Goal: Register for event/course

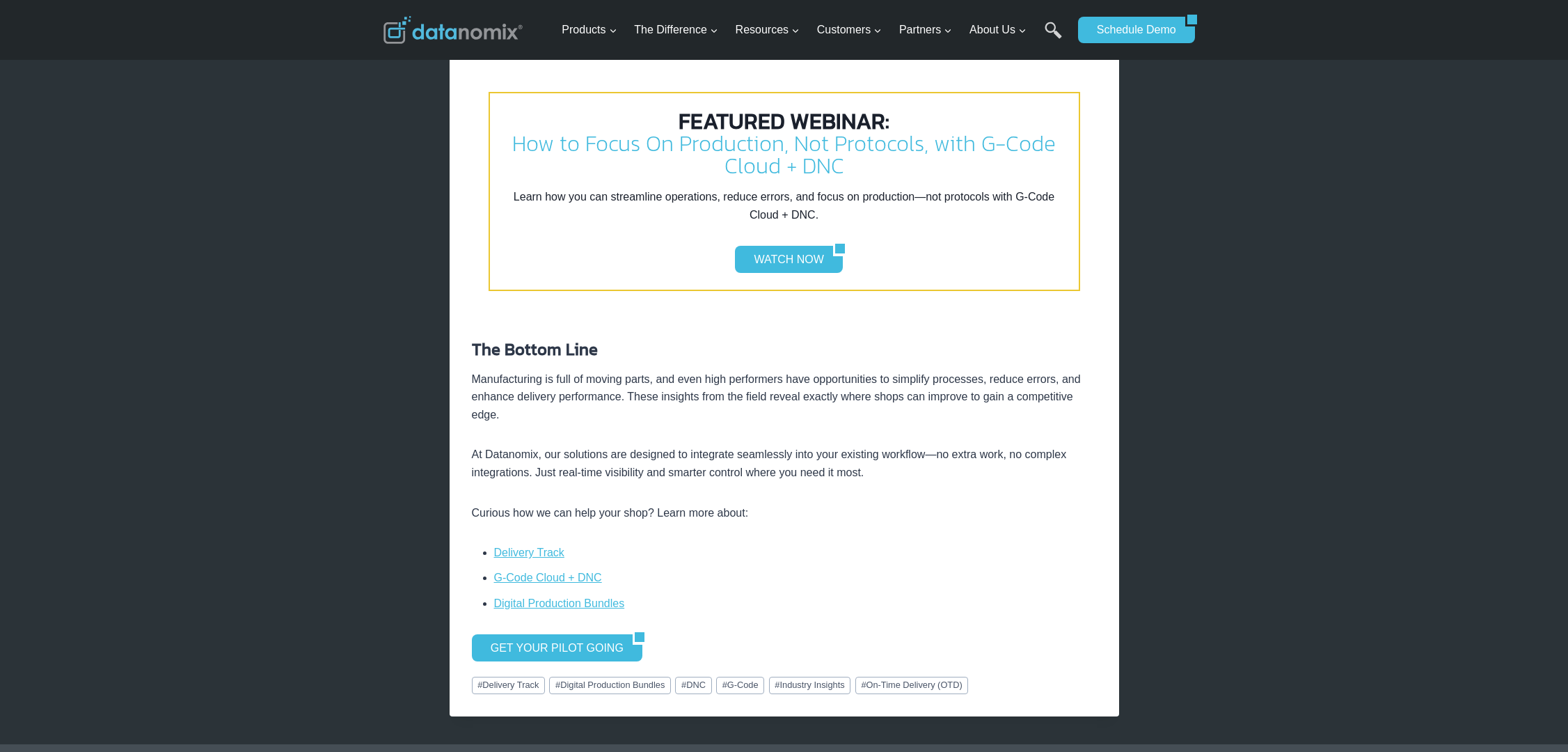
scroll to position [2221, 0]
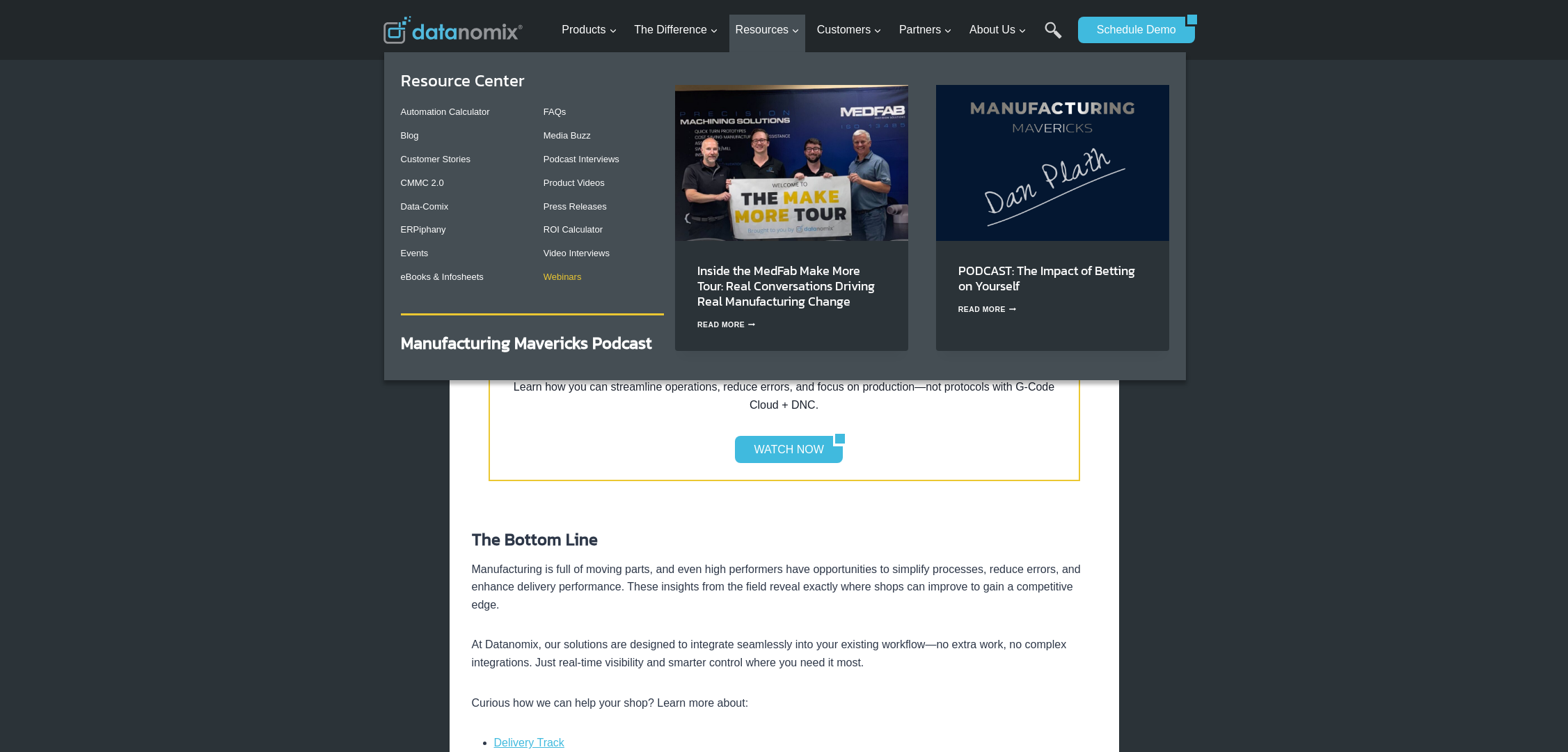
click at [575, 276] on link "Webinars" at bounding box center [563, 276] width 39 height 11
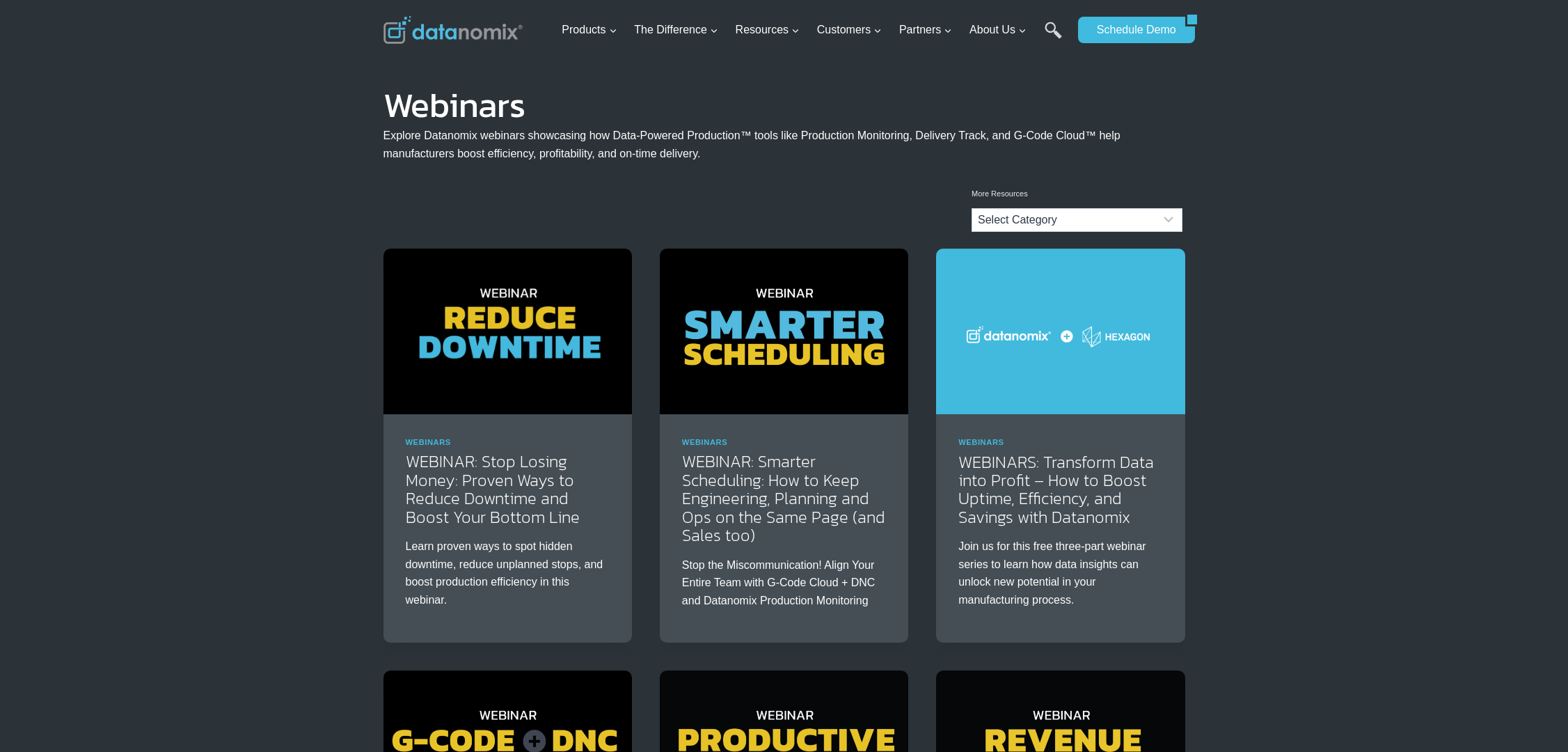
click at [500, 350] on img at bounding box center [508, 331] width 248 height 165
